Goal: Task Accomplishment & Management: Complete application form

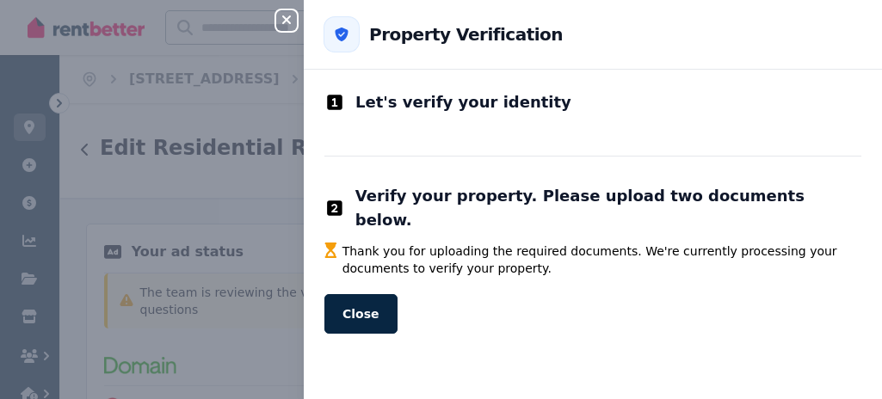
select select "***"
select select "**********"
click at [360, 294] on button "Close" at bounding box center [360, 314] width 73 height 40
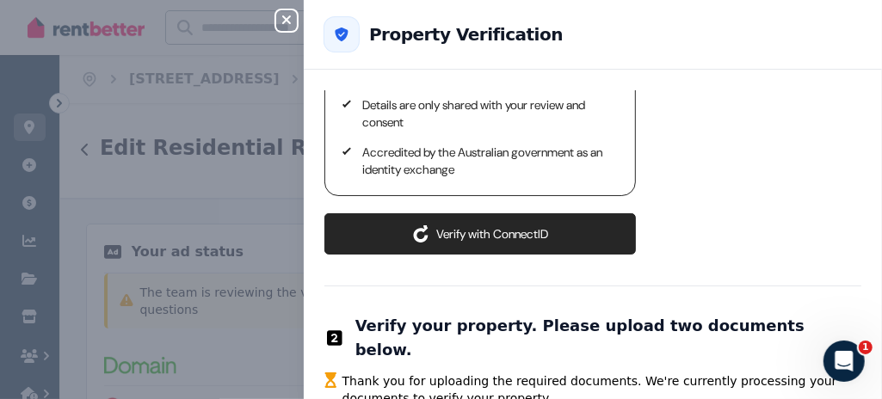
scroll to position [194, 0]
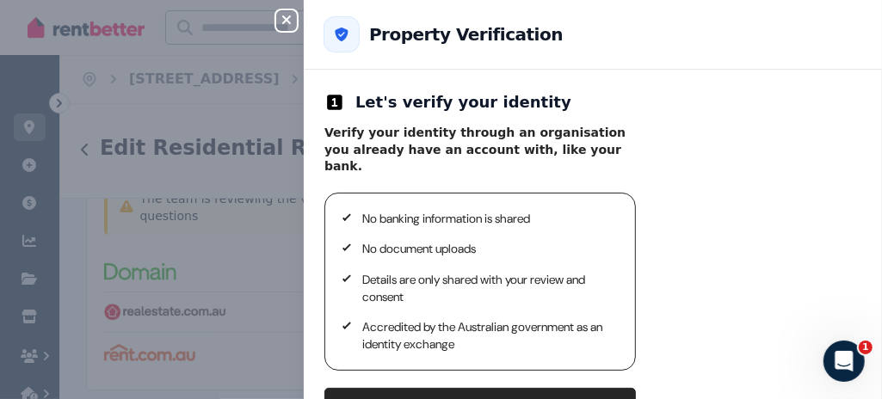
scroll to position [172, 0]
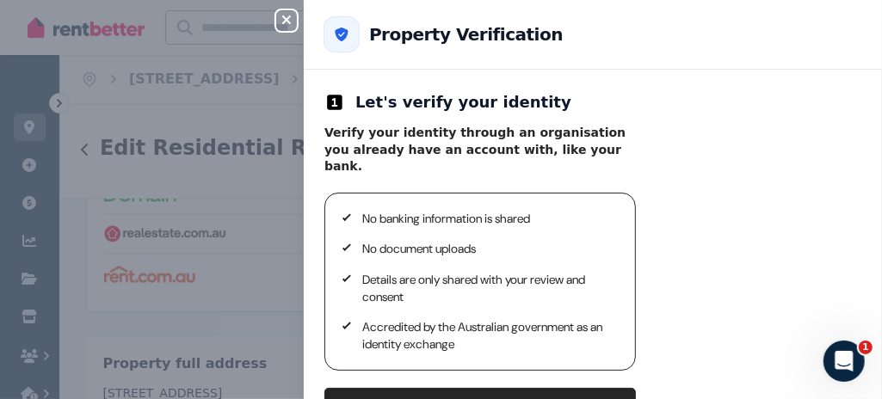
click at [184, 211] on div "Close panel Back to Property Verification Let's verify your identity Verify you…" at bounding box center [441, 199] width 882 height 399
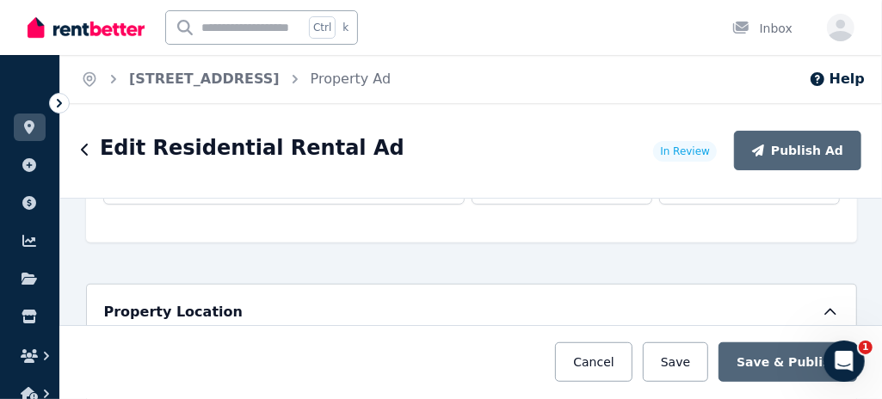
scroll to position [688, 0]
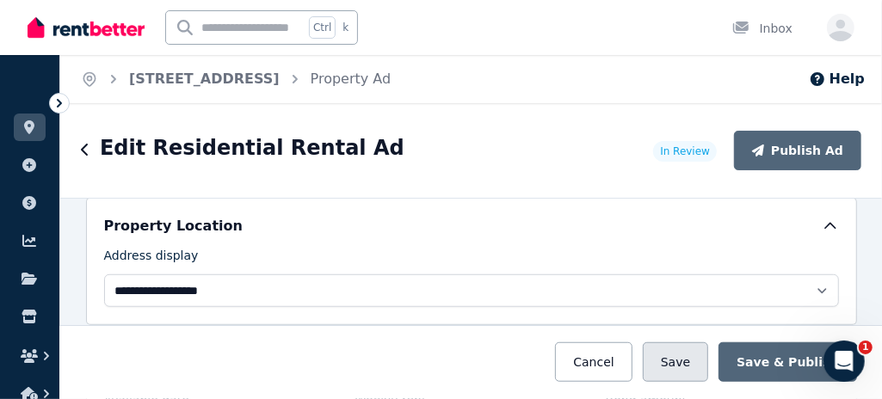
click at [699, 358] on button "Save" at bounding box center [675, 362] width 65 height 40
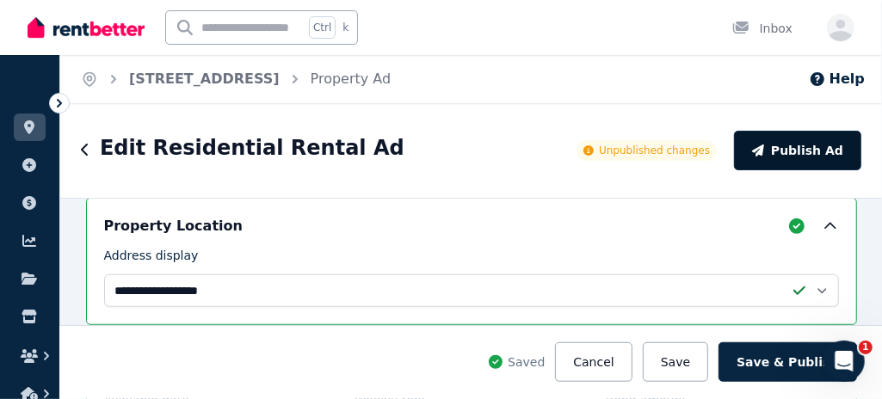
click at [819, 151] on button "Publish Ad" at bounding box center [797, 151] width 127 height 40
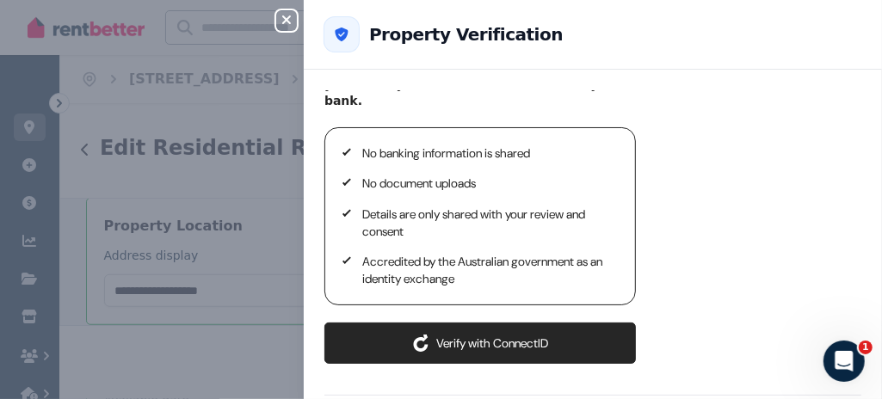
scroll to position [86, 0]
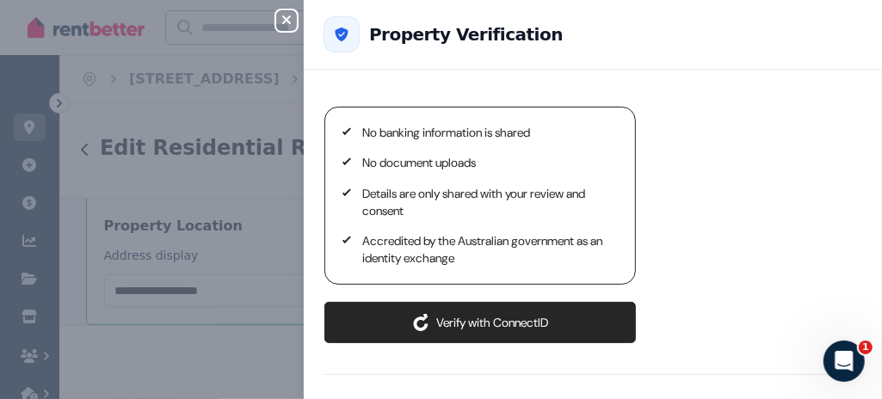
click at [477, 302] on button "Verify with ConnectID" at bounding box center [479, 322] width 311 height 41
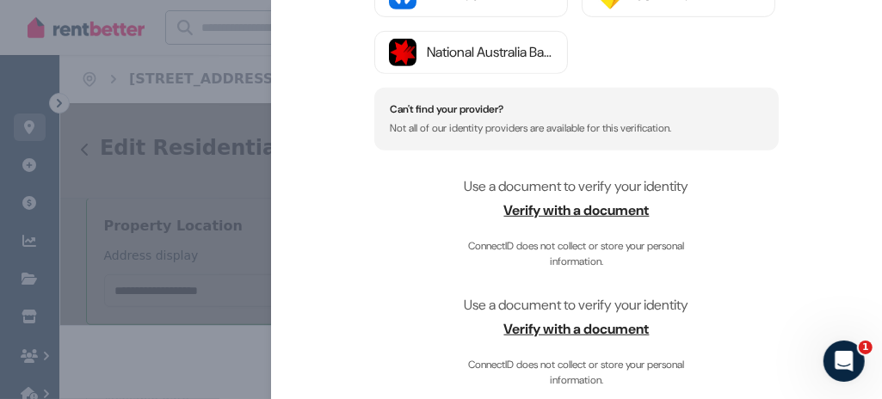
scroll to position [379, 0]
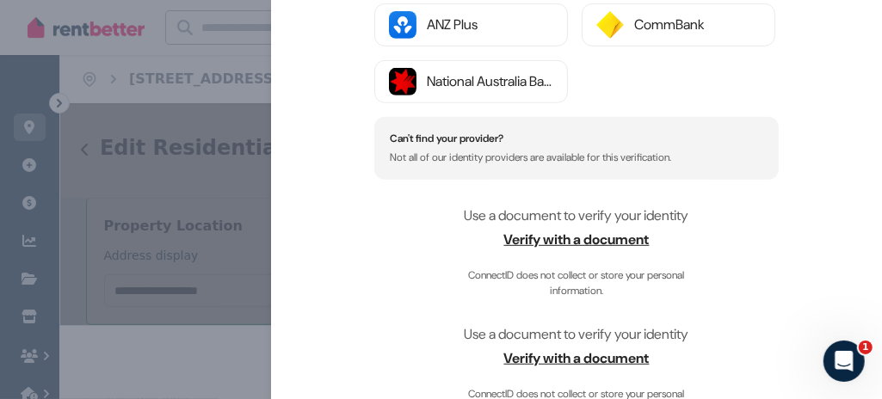
click at [587, 233] on span "Verify with a document" at bounding box center [576, 240] width 404 height 21
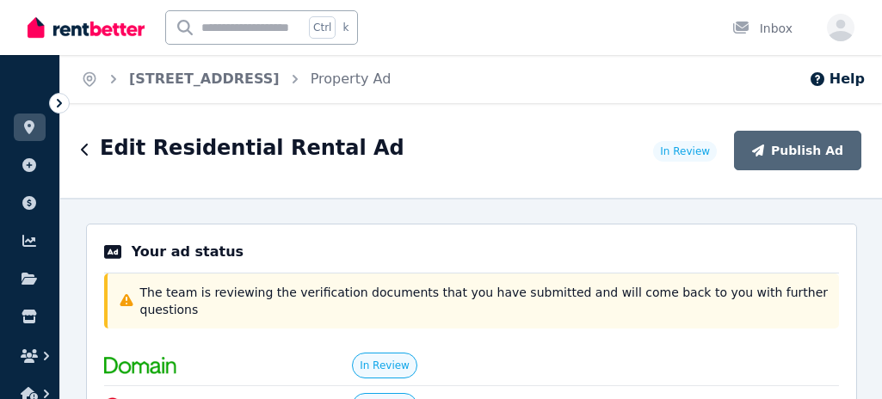
select select "***"
select select "**********"
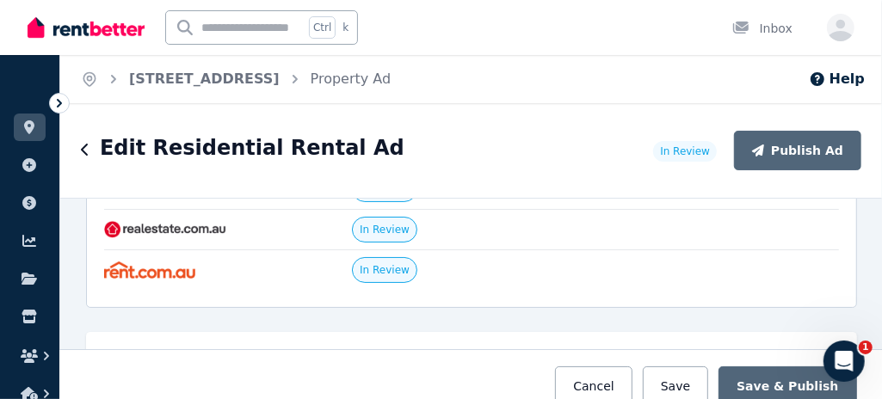
scroll to position [344, 0]
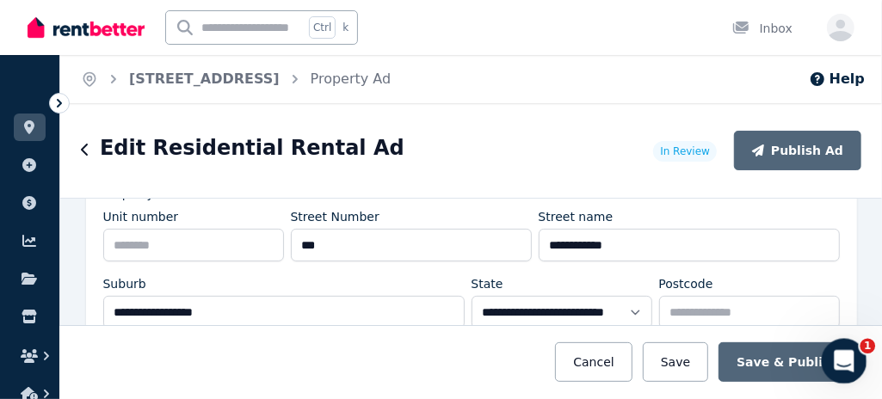
click at [847, 361] on icon "Open Intercom Messenger" at bounding box center [842, 359] width 28 height 28
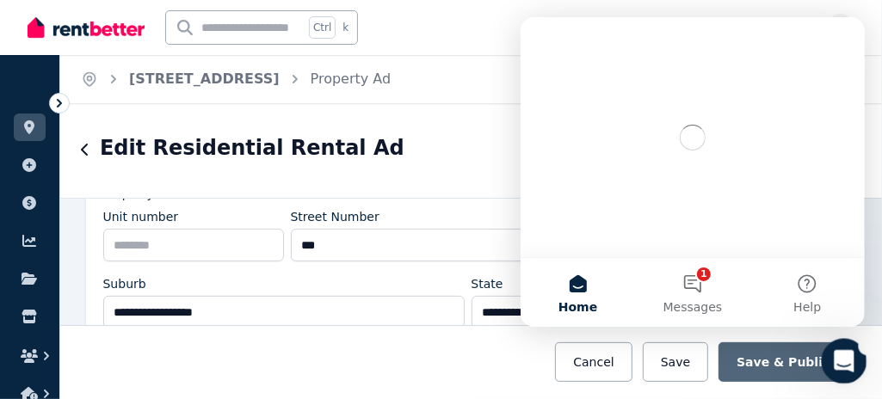
scroll to position [0, 0]
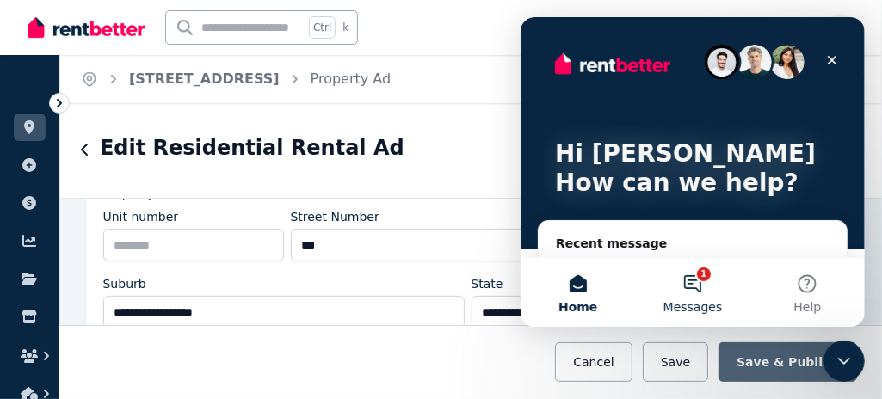
click at [694, 284] on button "1 Messages" at bounding box center [691, 292] width 114 height 69
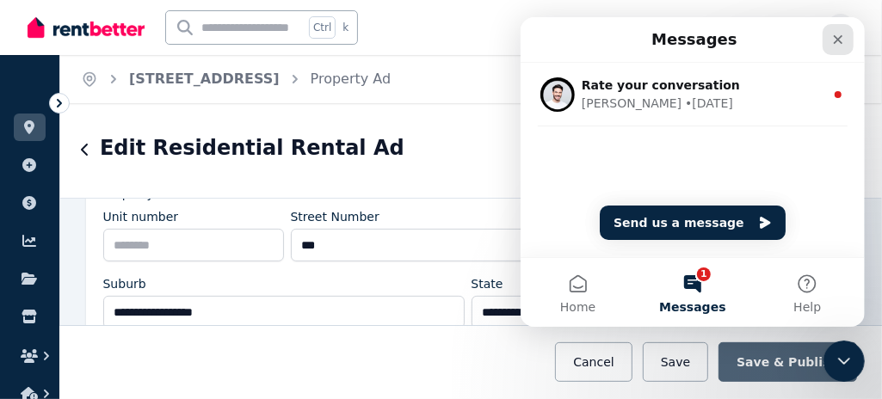
click at [840, 36] on icon "Close" at bounding box center [837, 39] width 9 height 9
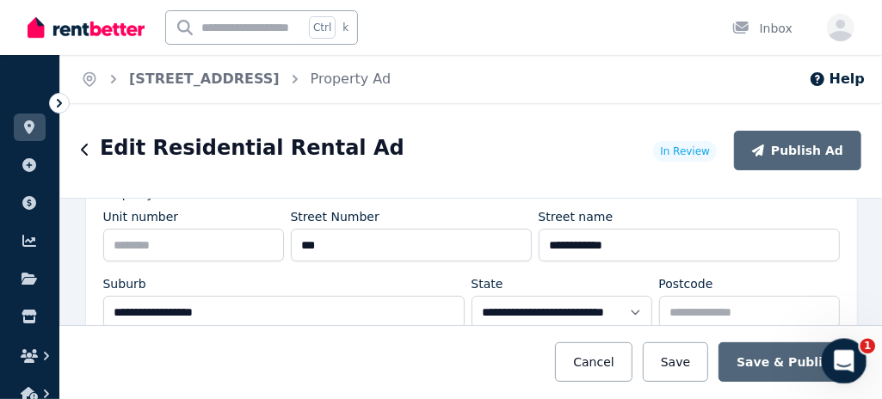
click at [847, 355] on icon "Open Intercom Messenger" at bounding box center [842, 359] width 28 height 28
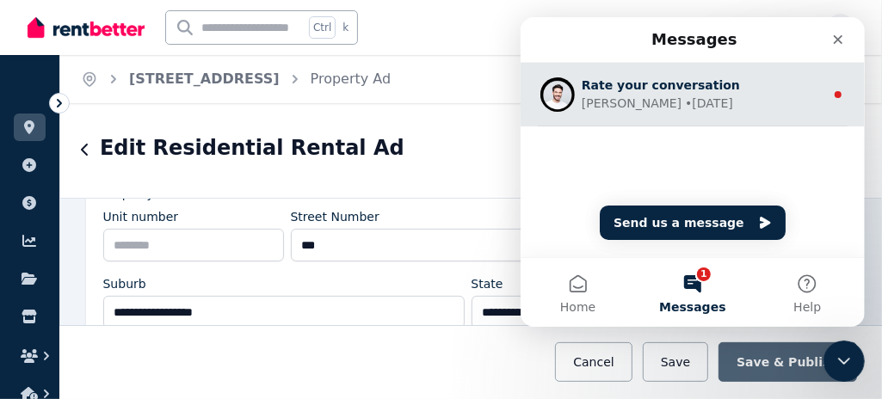
click at [600, 77] on div "Rate your conversation" at bounding box center [702, 86] width 243 height 18
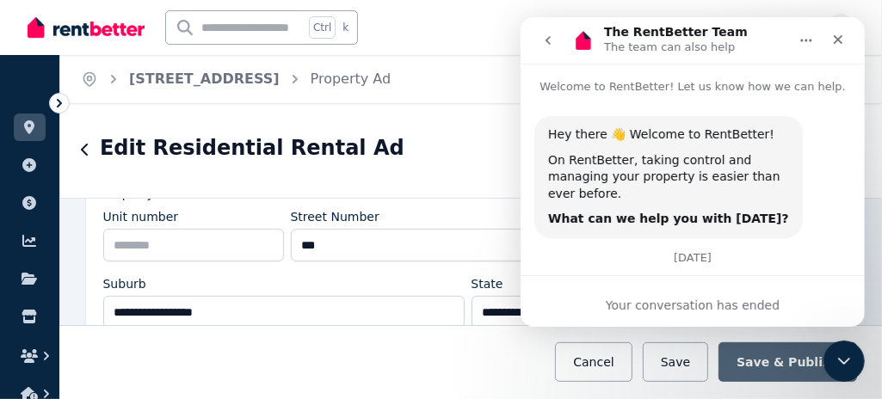
scroll to position [46, 0]
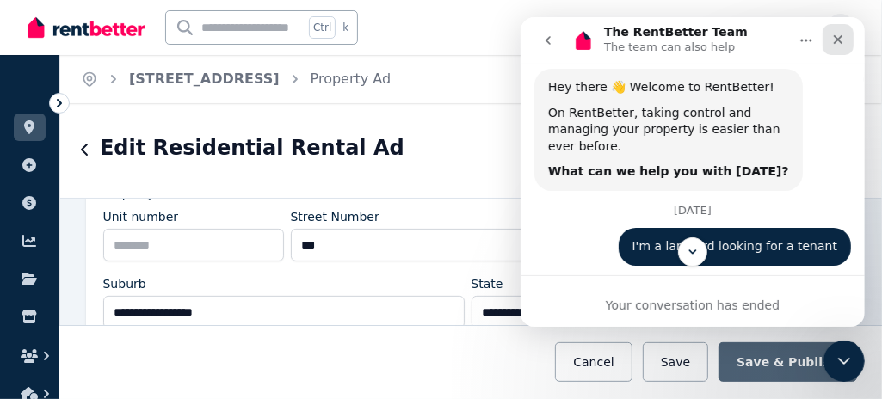
click at [835, 38] on icon "Close" at bounding box center [837, 39] width 9 height 9
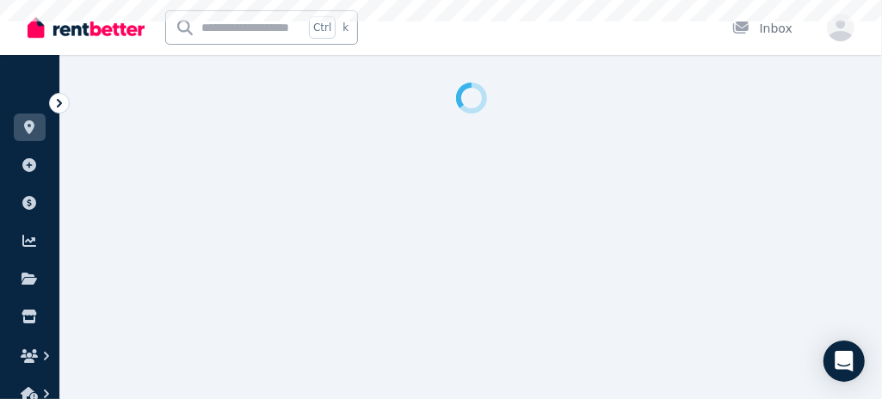
select select "***"
select select "**********"
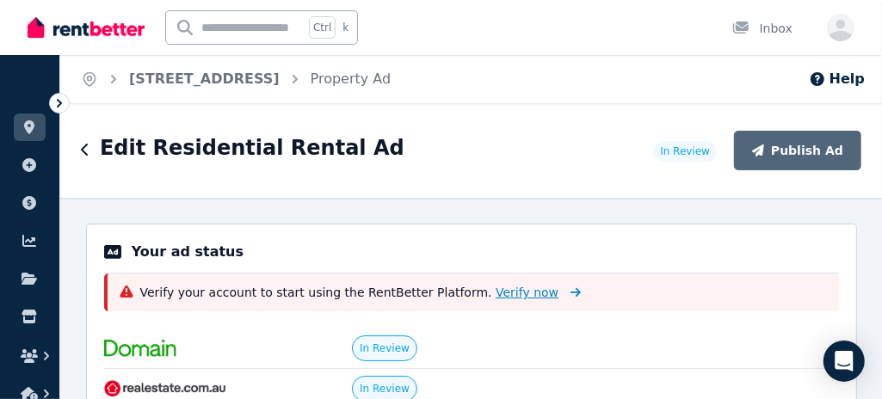
click at [496, 294] on span "Verify now" at bounding box center [527, 292] width 63 height 17
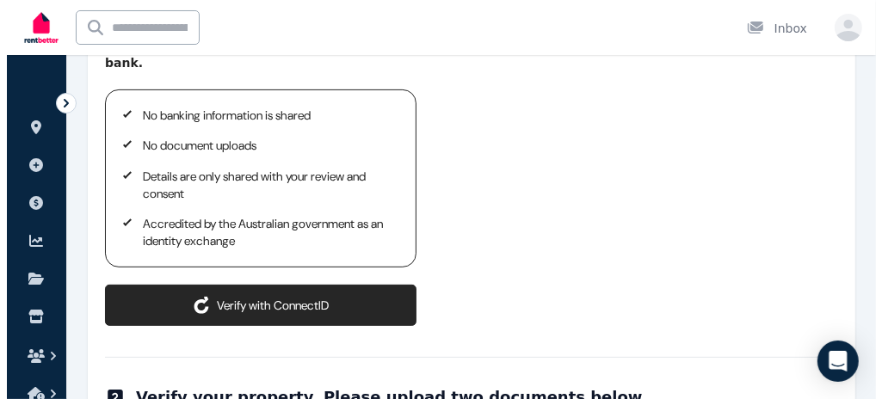
scroll to position [344, 0]
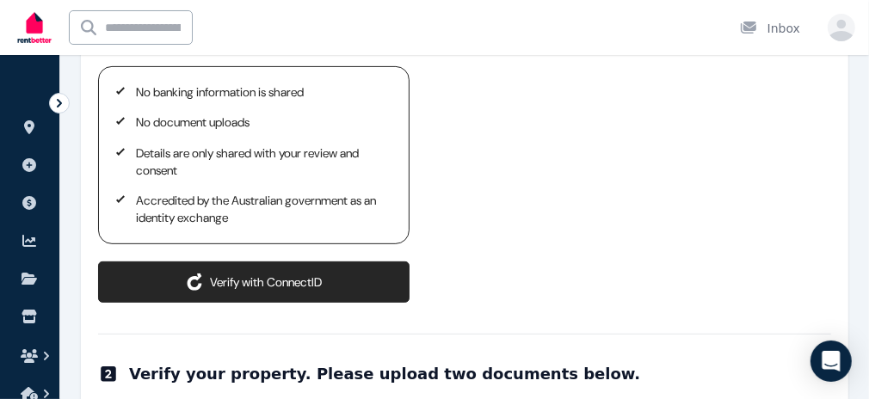
click at [274, 262] on button "Verify with ConnectID" at bounding box center [253, 282] width 311 height 41
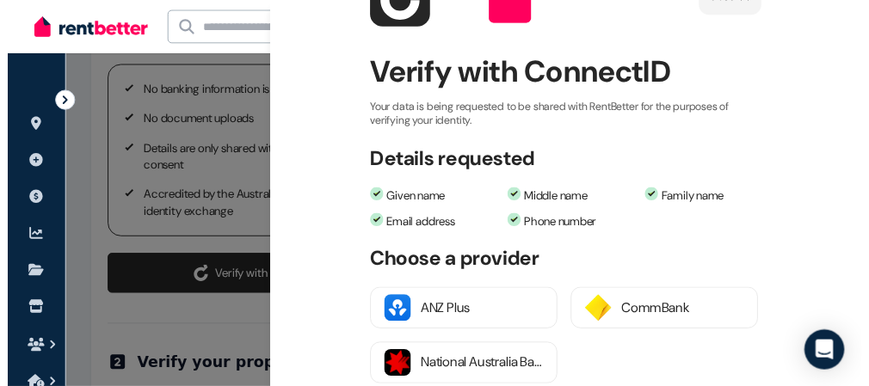
scroll to position [172, 0]
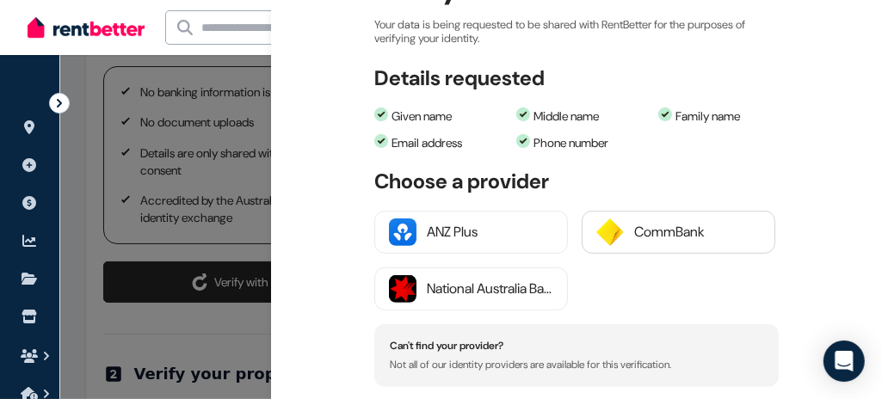
click at [644, 225] on div "CommBank" at bounding box center [697, 232] width 126 height 21
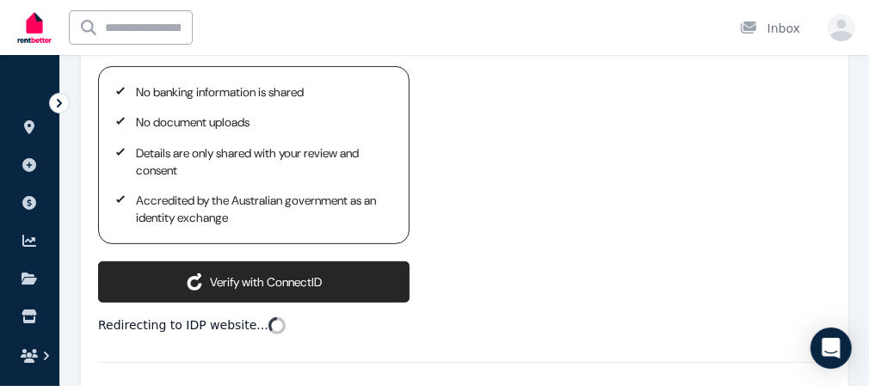
scroll to position [430, 0]
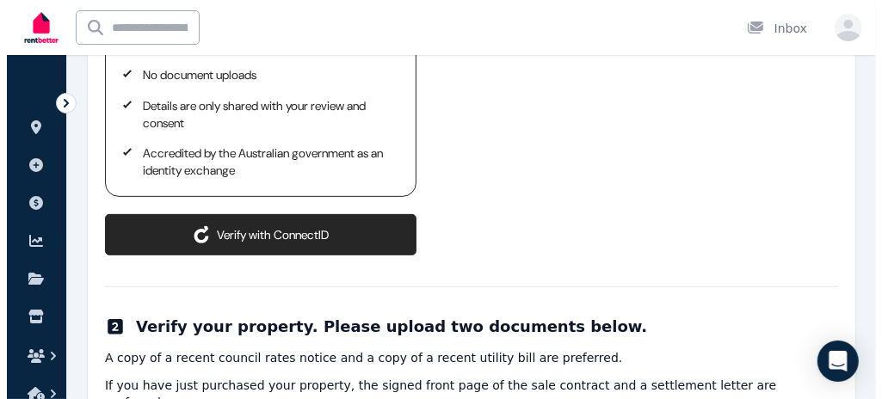
scroll to position [305, 0]
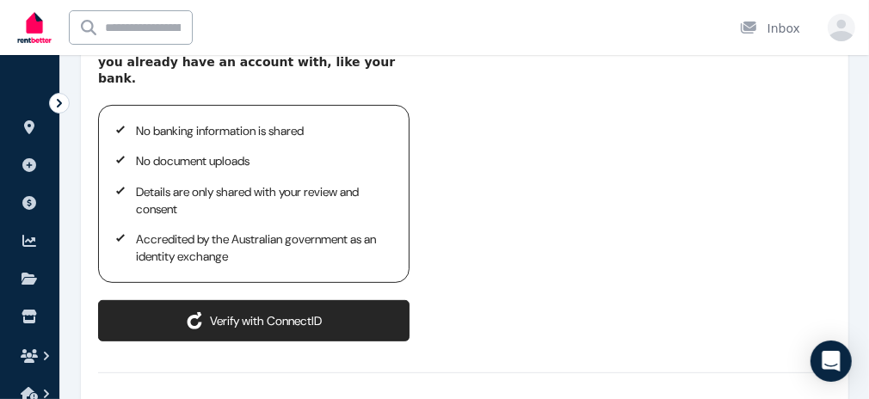
click at [237, 300] on button "Verify with ConnectID" at bounding box center [253, 320] width 311 height 41
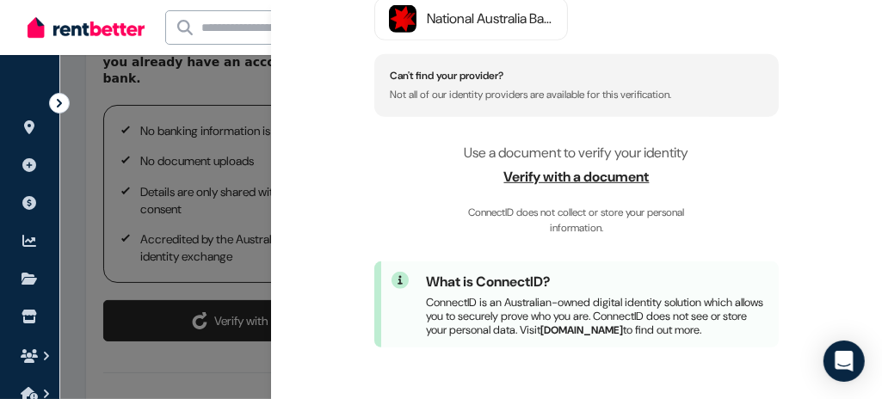
scroll to position [453, 0]
